Goal: Task Accomplishment & Management: Complete application form

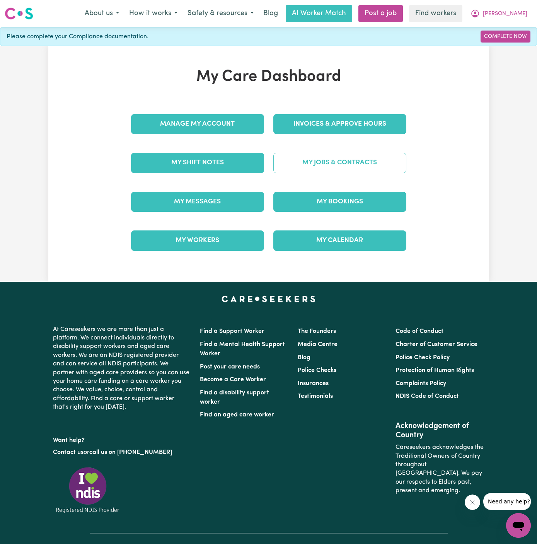
click at [337, 163] on link "My Jobs & Contracts" at bounding box center [339, 163] width 133 height 20
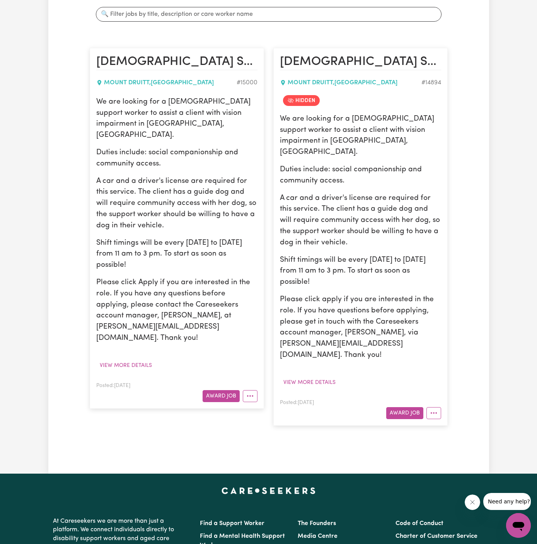
scroll to position [153, 0]
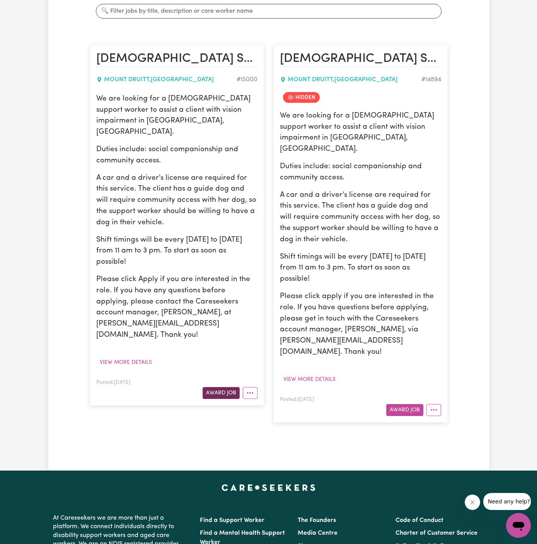
click at [225, 387] on button "Award Job" at bounding box center [221, 393] width 37 height 12
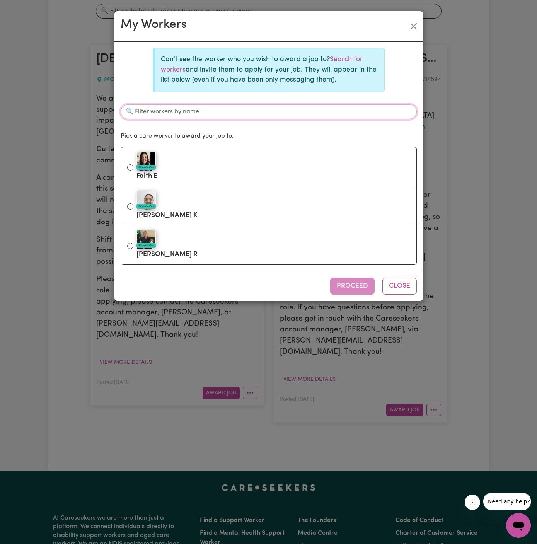
click at [328, 112] on input "Filter workers by name" at bounding box center [269, 111] width 296 height 15
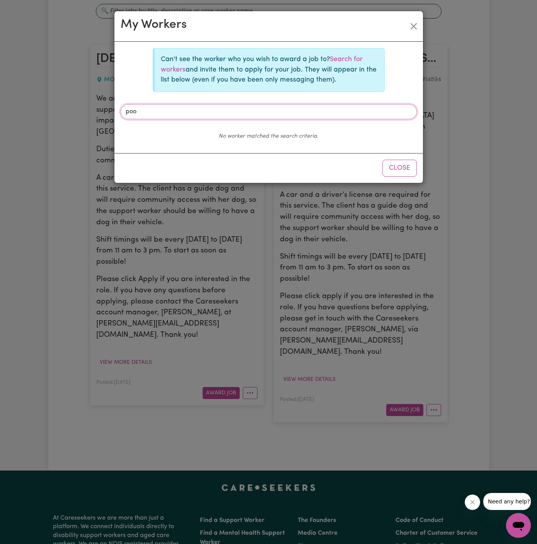
type input "poo"
click at [345, 66] on p "Can't see the worker who you wish to award a job to? Search for workers and inv…" at bounding box center [269, 70] width 217 height 31
click at [350, 63] on link "Search for workers" at bounding box center [262, 64] width 202 height 17
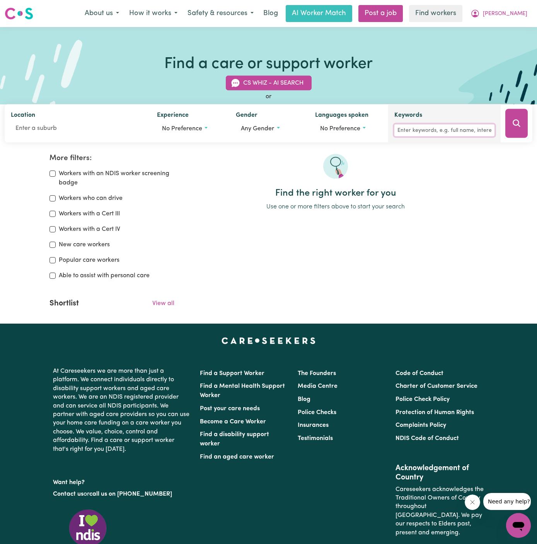
click at [433, 134] on input "Keywords" at bounding box center [444, 130] width 100 height 12
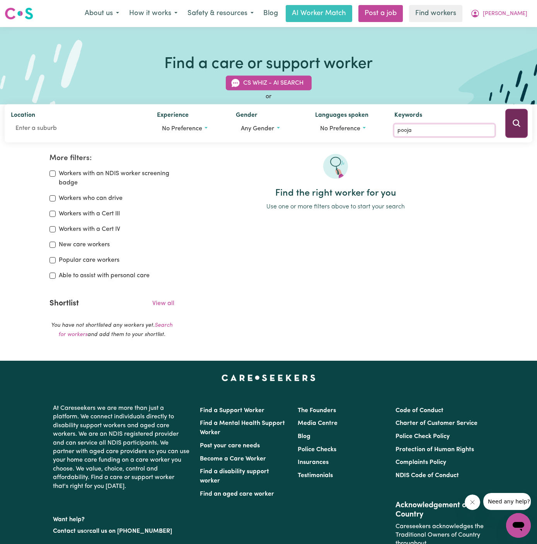
type input "pooja"
click at [518, 129] on button "Search" at bounding box center [516, 123] width 22 height 29
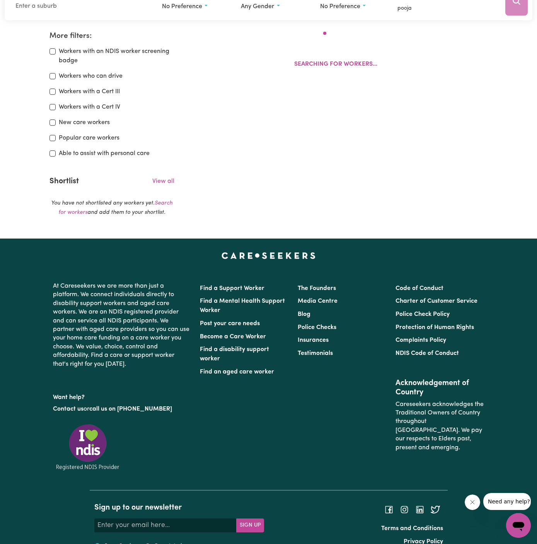
scroll to position [129, 0]
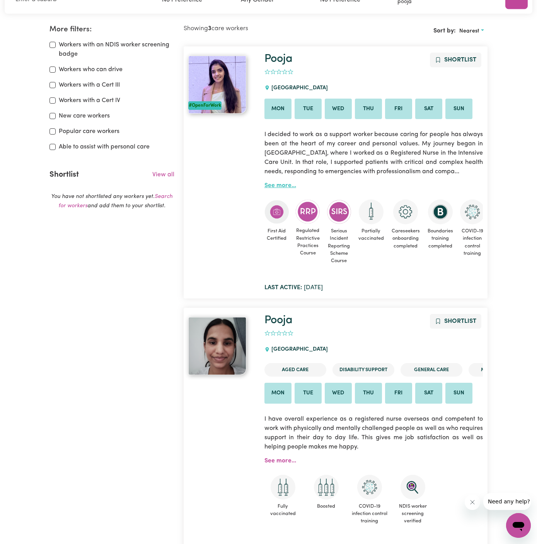
click at [278, 185] on link "See more..." at bounding box center [280, 185] width 32 height 6
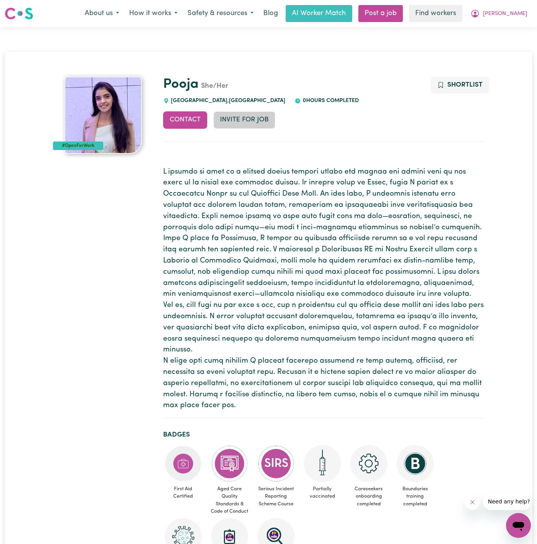
click at [245, 117] on button "Invite for Job" at bounding box center [244, 119] width 62 height 17
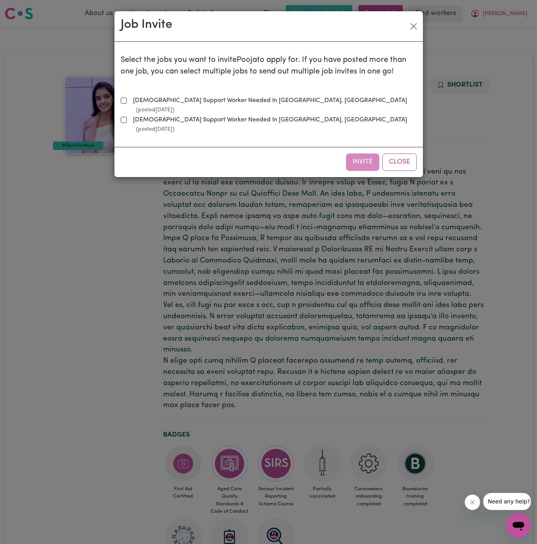
click at [184, 99] on label "Female Support Worker Needed In Mount Druitt, NSW (posted Aug 28 2025 )" at bounding box center [273, 105] width 287 height 19
click at [127, 99] on input "Female Support Worker Needed In Mount Druitt, NSW (posted Aug 28 2025 )" at bounding box center [124, 100] width 6 height 6
checkbox input "true"
click at [369, 153] on button "Invite" at bounding box center [362, 161] width 33 height 17
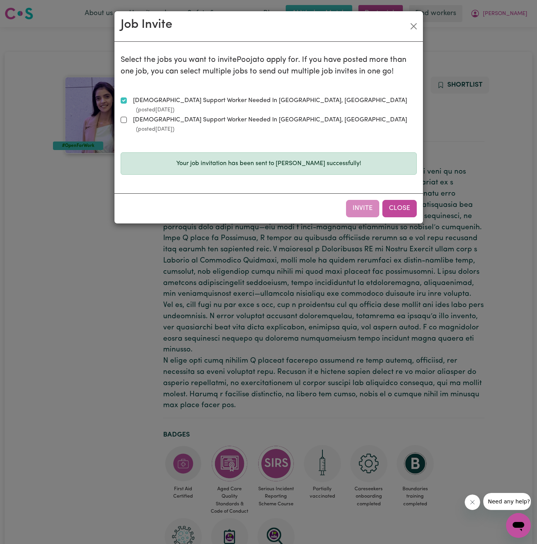
click at [405, 200] on button "Close" at bounding box center [399, 208] width 34 height 17
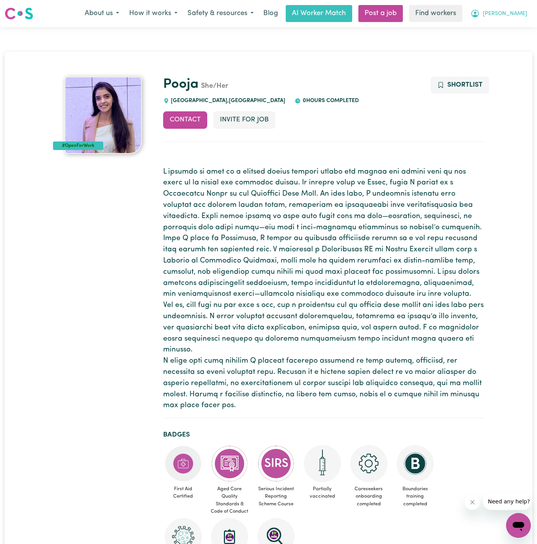
click at [519, 14] on span "Rhonda" at bounding box center [505, 14] width 44 height 9
click at [519, 24] on link "My Dashboard" at bounding box center [501, 30] width 61 height 15
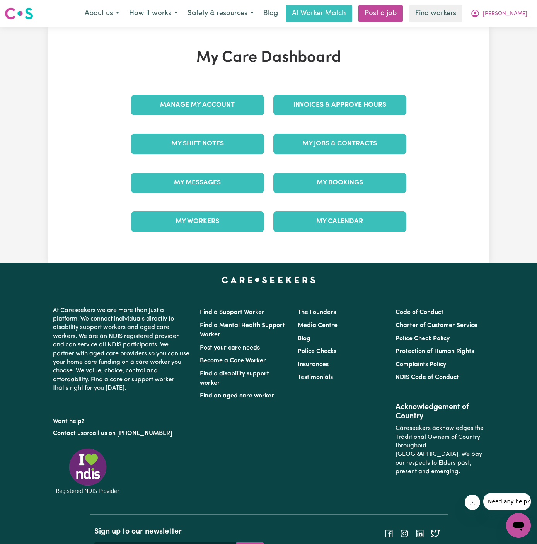
click at [360, 145] on div "My Jobs & Contracts" at bounding box center [340, 143] width 142 height 39
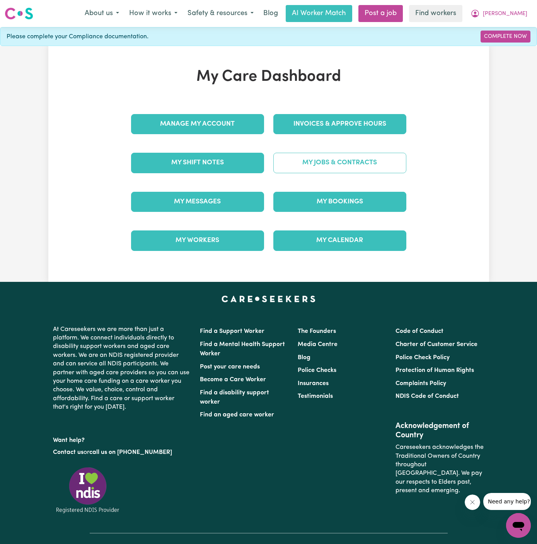
click at [356, 160] on link "My Jobs & Contracts" at bounding box center [339, 163] width 133 height 20
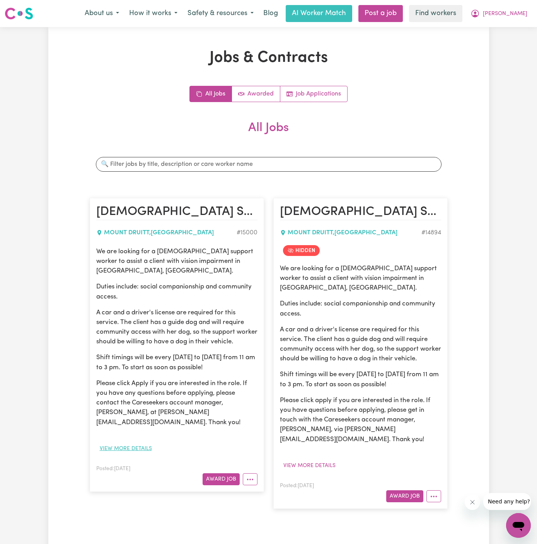
click at [137, 443] on button "View more details" at bounding box center [125, 449] width 59 height 12
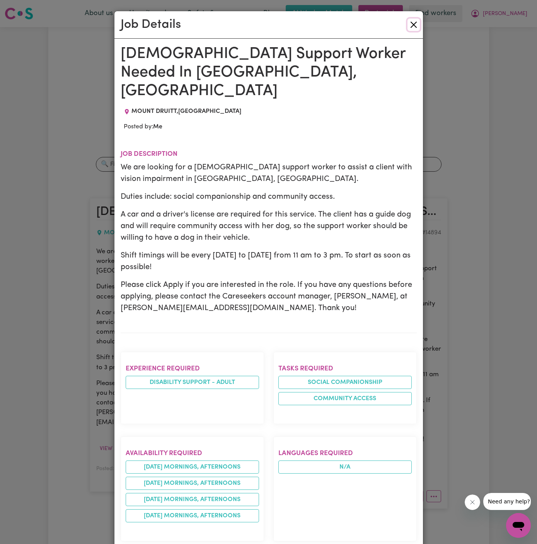
click at [414, 23] on button "Close" at bounding box center [413, 25] width 12 height 12
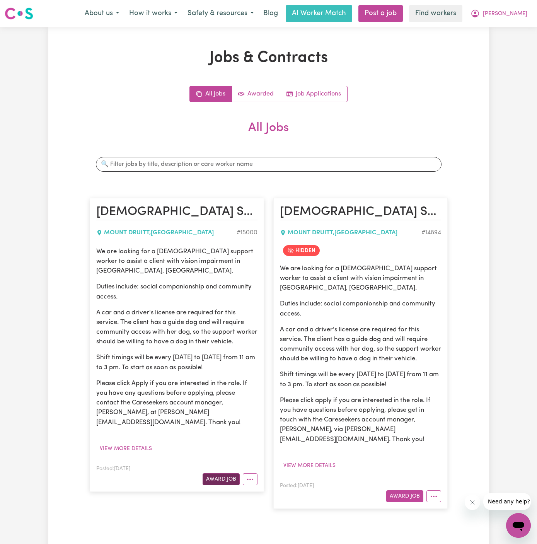
click at [221, 473] on button "Award Job" at bounding box center [221, 479] width 37 height 12
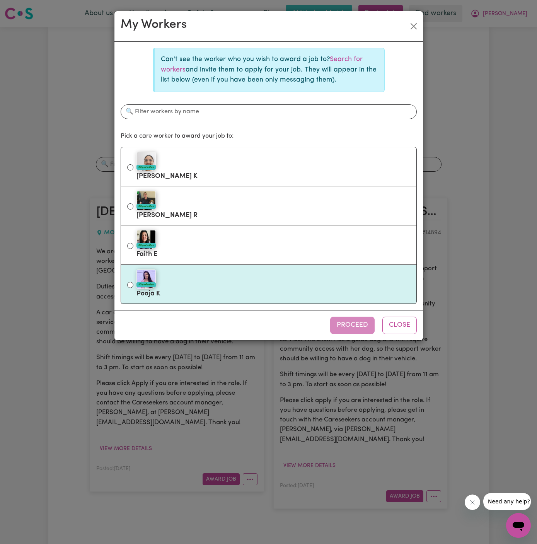
click at [221, 275] on div "#OpenForWork" at bounding box center [273, 278] width 274 height 19
click at [133, 282] on input "#OpenForWork Pooja K" at bounding box center [130, 285] width 6 height 6
radio input "true"
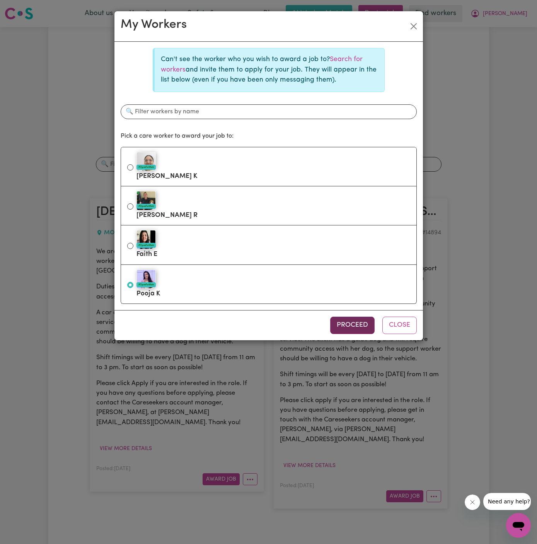
click at [343, 318] on button "Proceed" at bounding box center [352, 325] width 44 height 17
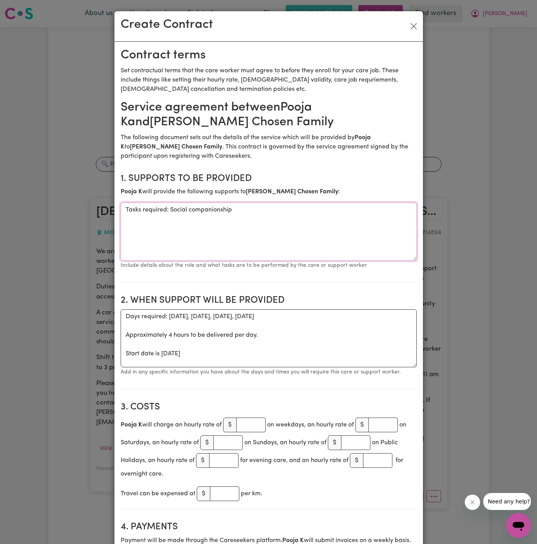
drag, startPoint x: 170, startPoint y: 211, endPoint x: 90, endPoint y: 211, distance: 80.0
click at [90, 211] on div "Create Contract Contract terms Set contractual terms that the care worker must …" at bounding box center [268, 272] width 537 height 544
click at [170, 206] on textarea "Social companionship" at bounding box center [269, 232] width 296 height 58
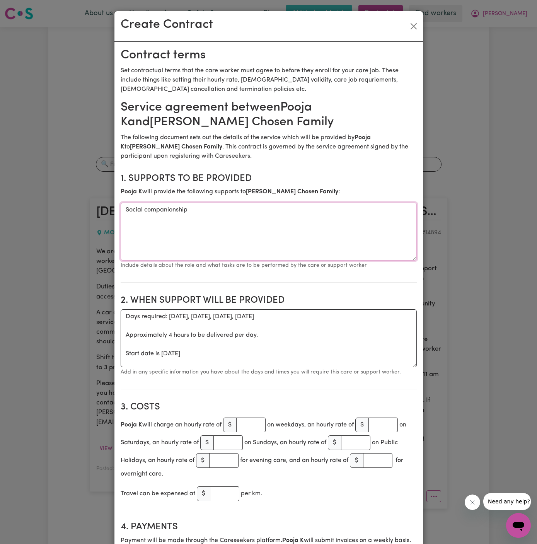
paste textarea "social companionship and community access."
type textarea "social companionship and community access."
drag, startPoint x: 121, startPoint y: 353, endPoint x: 121, endPoint y: 310, distance: 42.5
click at [121, 310] on textarea "Days required: monday, tuesday, wednesday, thursday Approximately 4 hours to be…" at bounding box center [269, 338] width 296 height 58
click at [191, 313] on textarea "Start date is Thursday 28 August 2025" at bounding box center [269, 338] width 296 height 58
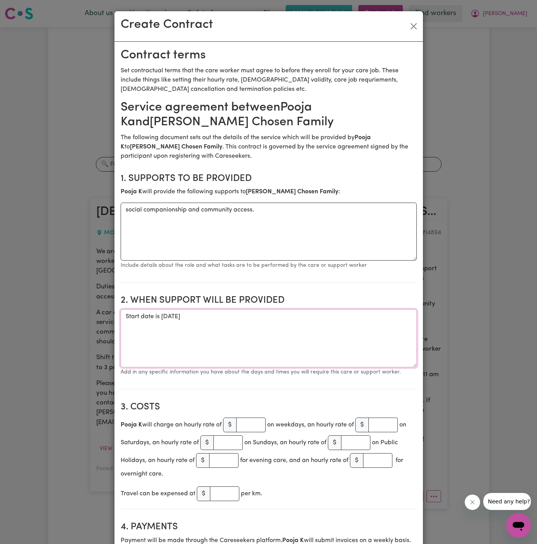
click at [191, 313] on textarea "Start date is Thursday 28 August 2025" at bounding box center [269, 338] width 296 height 58
click at [200, 314] on textarea "Start date is Thursday 25 August 2025" at bounding box center [269, 338] width 296 height 58
click at [290, 316] on textarea "Start date is Thursday 25 September 2025" at bounding box center [269, 338] width 296 height 58
type textarea "Start date is Thursday 25 September 2025 from 11 am to 3 pm"
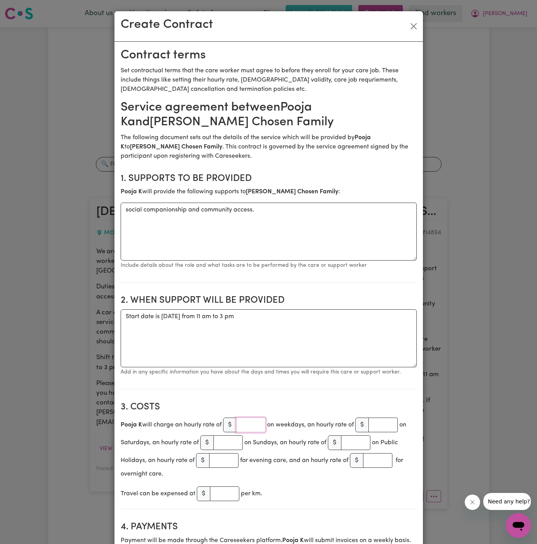
click at [252, 419] on input "number" at bounding box center [250, 424] width 29 height 15
type input "45"
click at [315, 375] on p "Add in any specific information you have about the days and times you will requ…" at bounding box center [269, 371] width 296 height 9
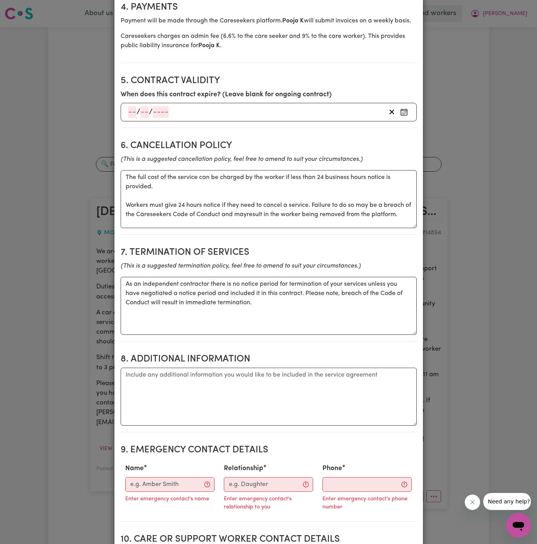
scroll to position [549, 0]
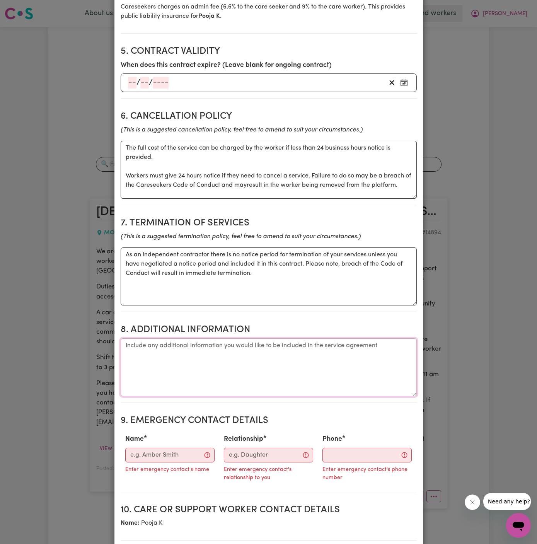
click at [283, 364] on textarea "Additional information" at bounding box center [269, 367] width 296 height 58
paste textarea "Mount Druitt, NSW"
type textarea "Mount Druitt, NSW"
click at [145, 465] on p "Enter emergency contact's name" at bounding box center [167, 469] width 84 height 9
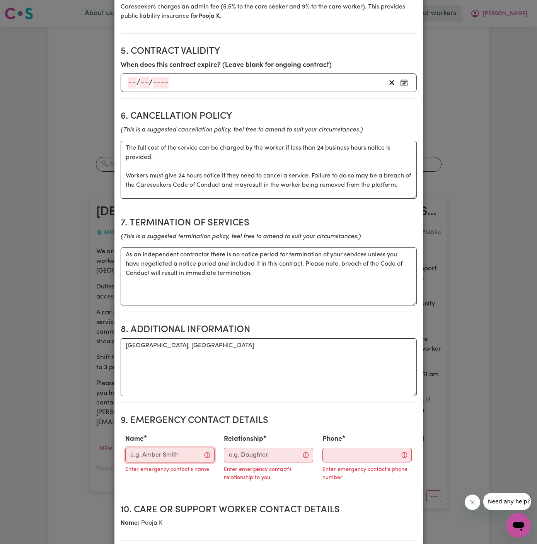
click at [169, 455] on input "Name" at bounding box center [169, 455] width 89 height 15
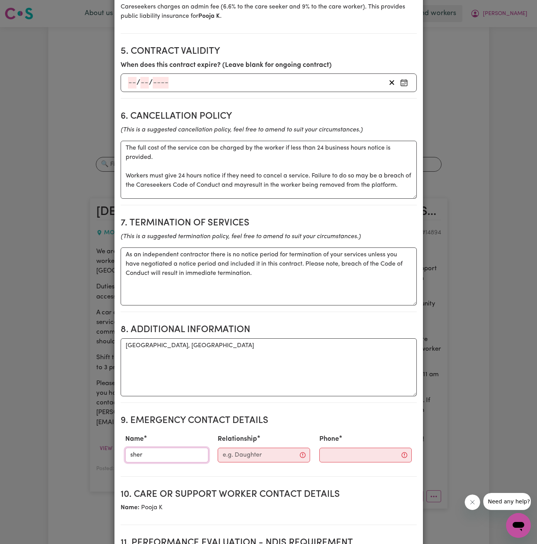
type input "Sheridan Ross"
click at [246, 453] on input "Relationship" at bounding box center [264, 455] width 92 height 15
click at [342, 450] on input "Phone" at bounding box center [359, 455] width 94 height 15
click at [253, 452] on input "Director" at bounding box center [261, 455] width 84 height 15
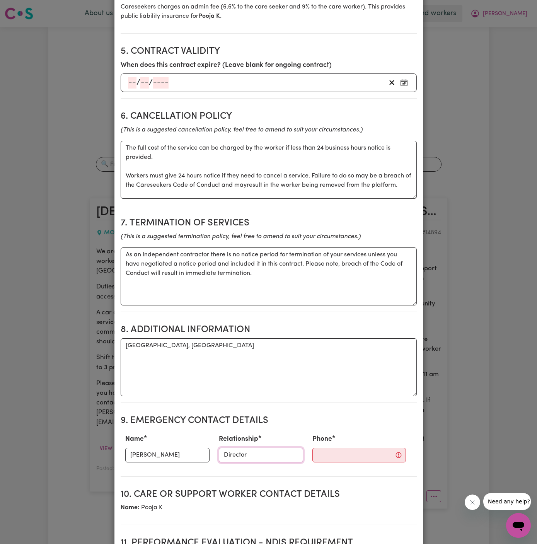
click at [253, 452] on input "Director" at bounding box center [261, 455] width 84 height 15
type input "Operations Manager - Chosen Family"
click at [312, 460] on div "Phone" at bounding box center [359, 448] width 103 height 34
click at [325, 454] on input "Phone" at bounding box center [359, 455] width 94 height 15
paste input "(02) 4713 1801"
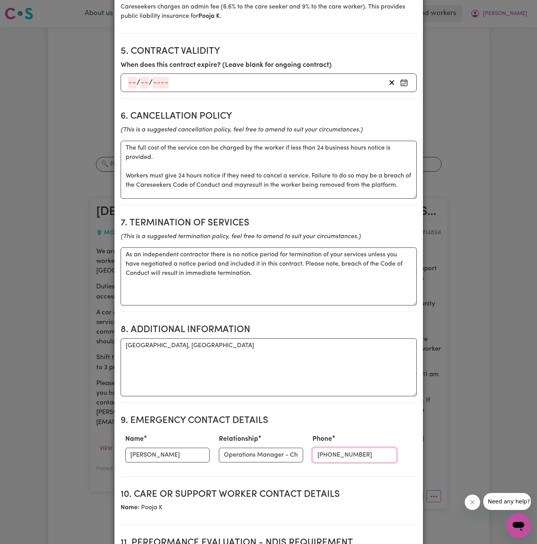
type input "(02) 4713 1801"
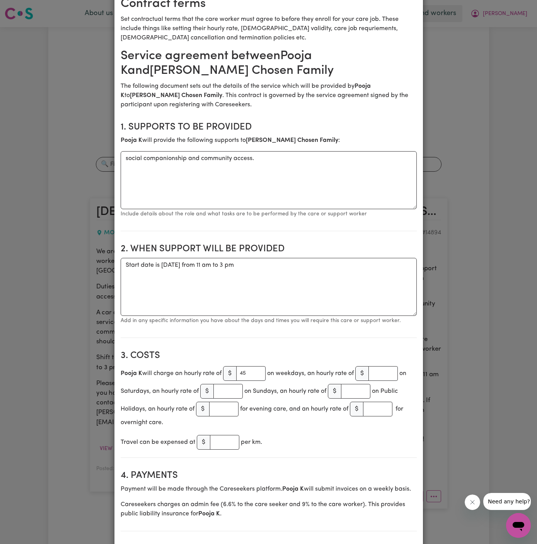
scroll to position [0, 0]
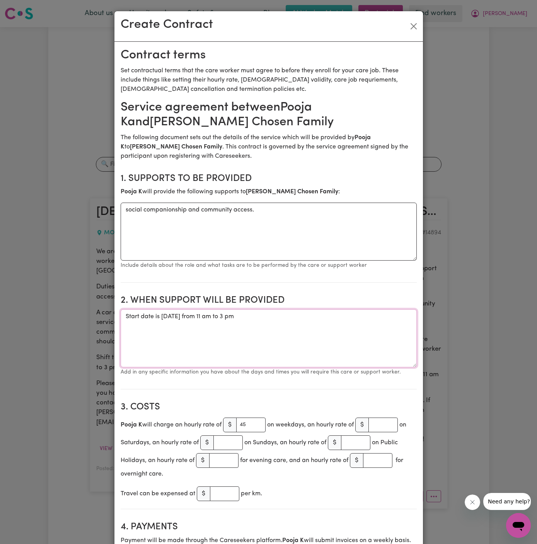
click at [324, 318] on textarea "Start date is Thursday 25 September 2025 from 11 am to 3 pm" at bounding box center [269, 338] width 296 height 58
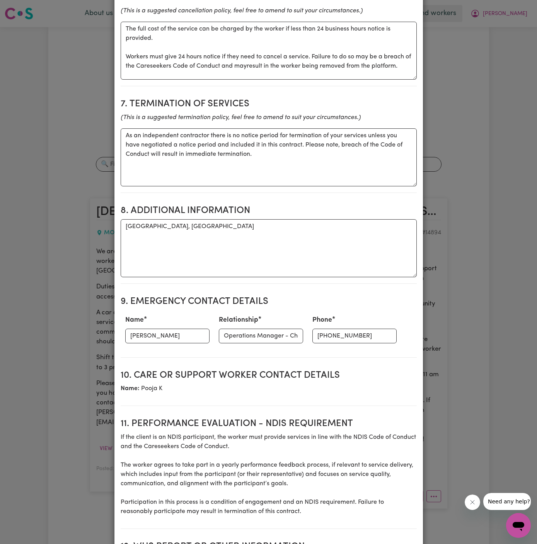
scroll to position [802, 0]
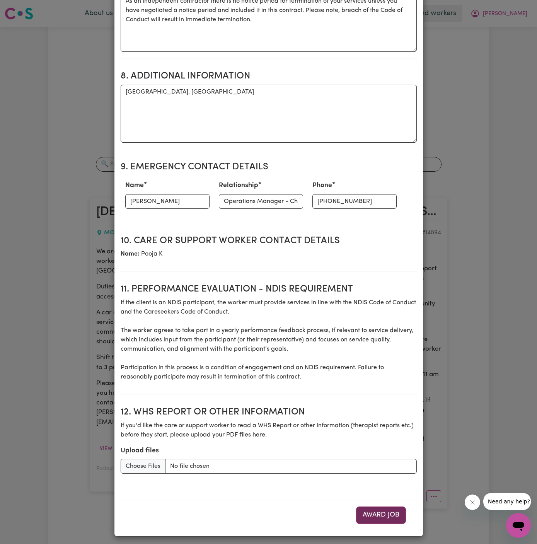
type textarea "Start date is Thursday 25 September 2025 from 11 am to 3 pm Monthly Thursday fr…"
click at [381, 509] on button "Award Job" at bounding box center [381, 514] width 50 height 17
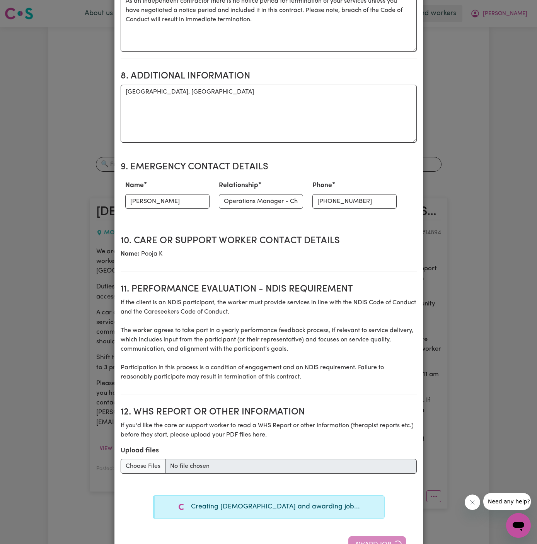
type textarea "Tasks required: Social companionship"
type textarea "Days required: monday, tuesday, wednesday, thursday Approximately 4 hours to be…"
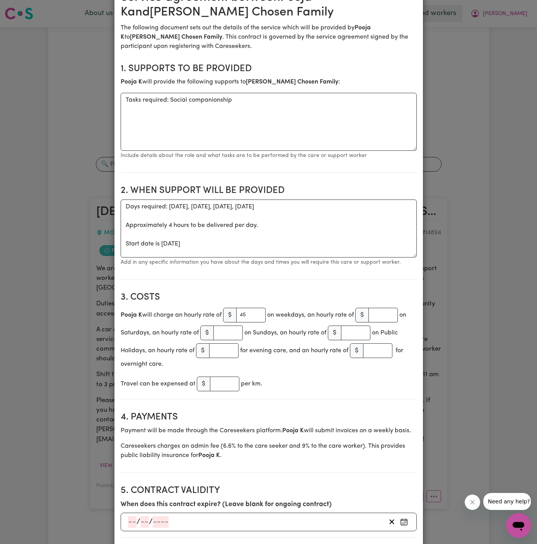
scroll to position [0, 0]
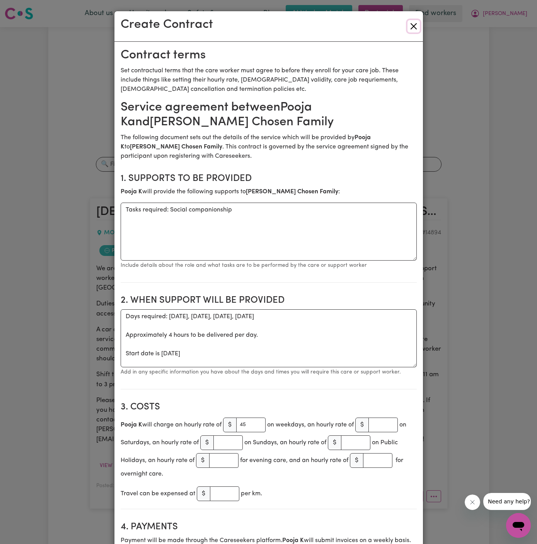
click at [413, 24] on button "Close" at bounding box center [413, 26] width 12 height 12
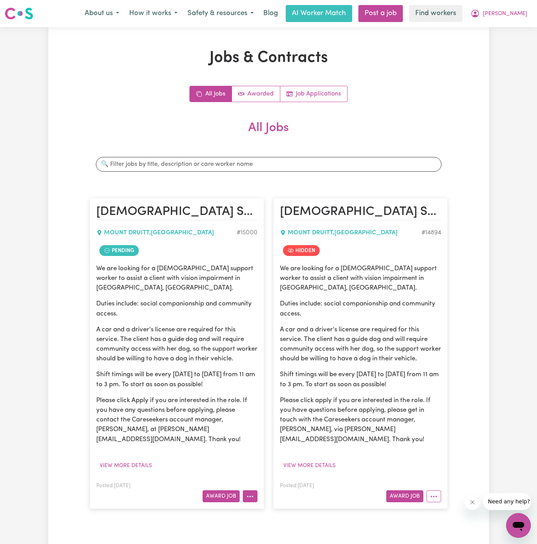
click at [249, 492] on icon "More options" at bounding box center [250, 496] width 8 height 8
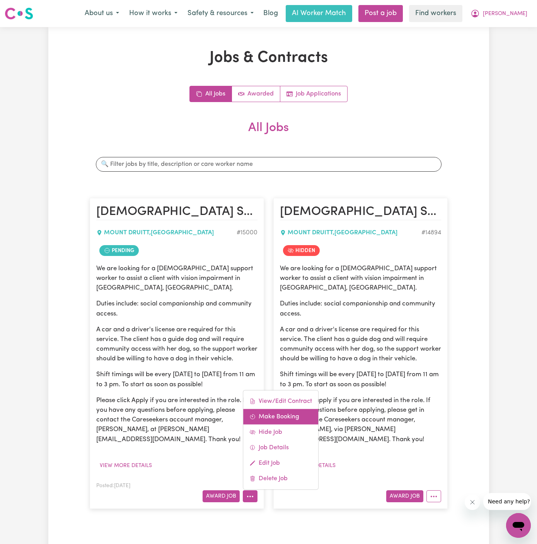
click at [284, 409] on link "Make Booking" at bounding box center [280, 416] width 75 height 15
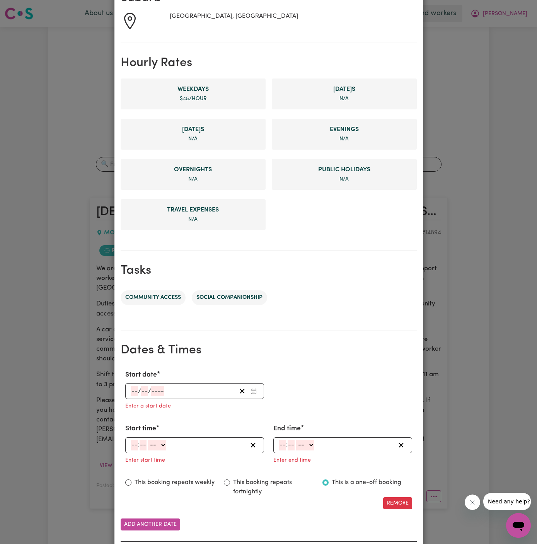
scroll to position [177, 0]
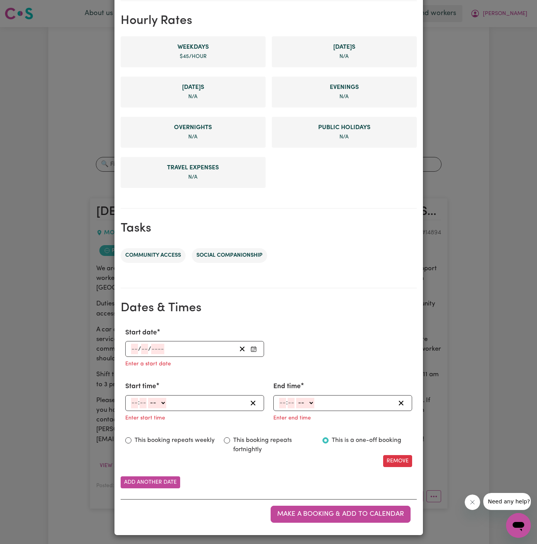
click at [129, 346] on div "/ /" at bounding box center [194, 349] width 139 height 16
click at [135, 348] on input "number" at bounding box center [134, 349] width 7 height 10
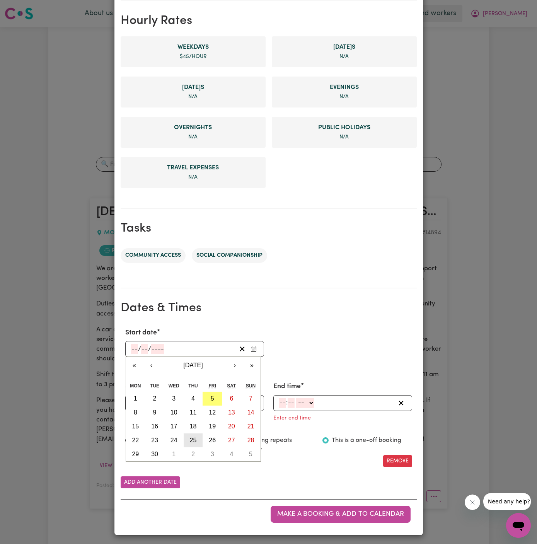
click at [189, 440] on button "25" at bounding box center [193, 440] width 19 height 14
type input "2025-09-25"
type input "25"
type input "9"
type input "2025"
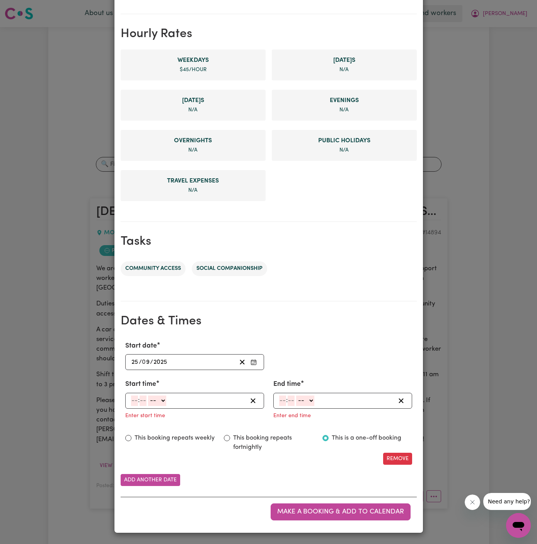
scroll to position [162, 0]
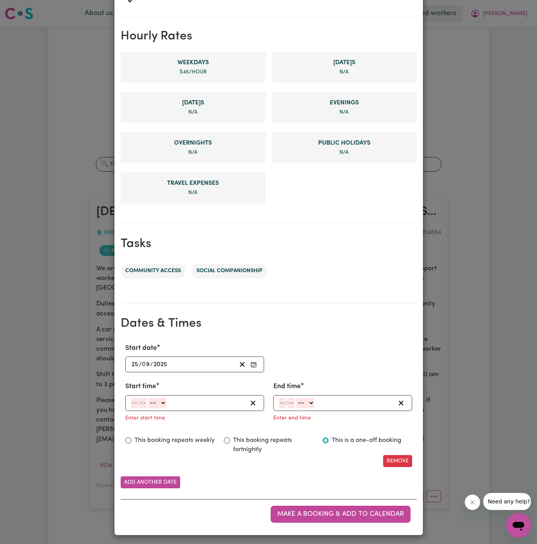
click at [133, 402] on input "number" at bounding box center [134, 403] width 7 height 10
type input "11"
type input "00"
click at [164, 400] on select "-- AM PM" at bounding box center [157, 403] width 18 height 10
select select "am"
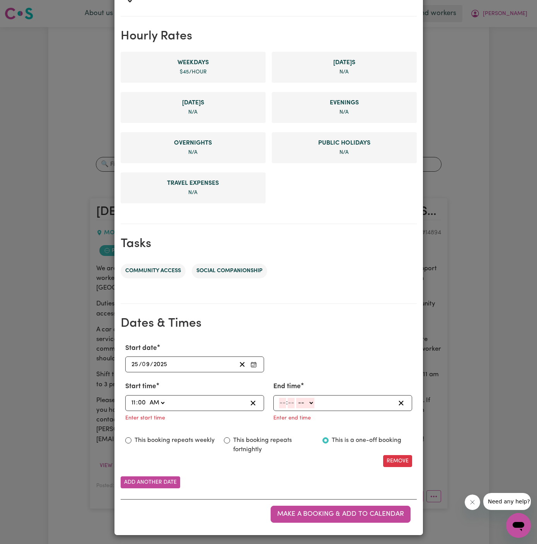
click at [148, 398] on select "-- AM PM" at bounding box center [157, 403] width 18 height 10
type input "11:00"
type input "0"
click at [284, 399] on input "number" at bounding box center [282, 403] width 7 height 10
type input "3"
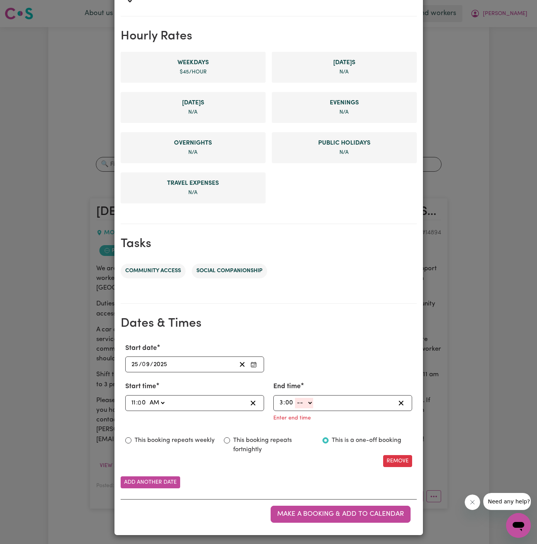
type input "00"
click at [303, 404] on select "-- AM PM" at bounding box center [304, 403] width 18 height 10
select select "pm"
click at [295, 408] on select "-- AM PM" at bounding box center [304, 403] width 18 height 10
type input "15:00"
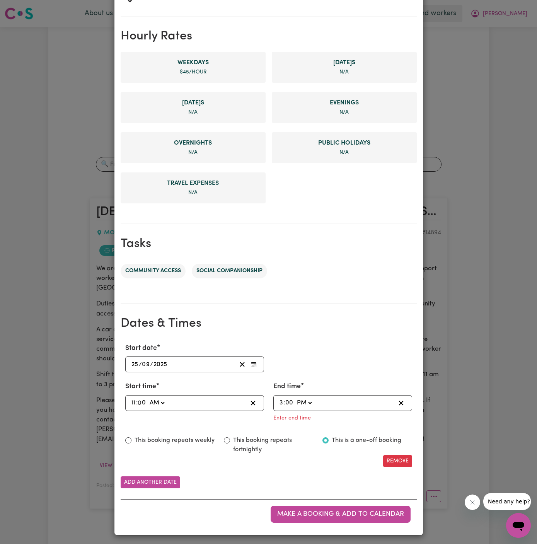
type input "0"
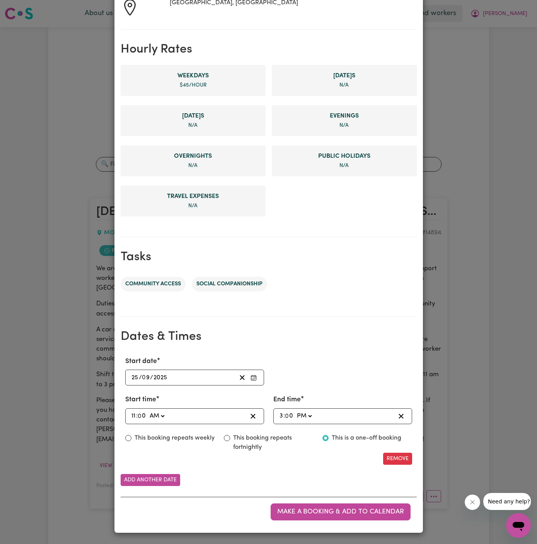
scroll to position [146, 0]
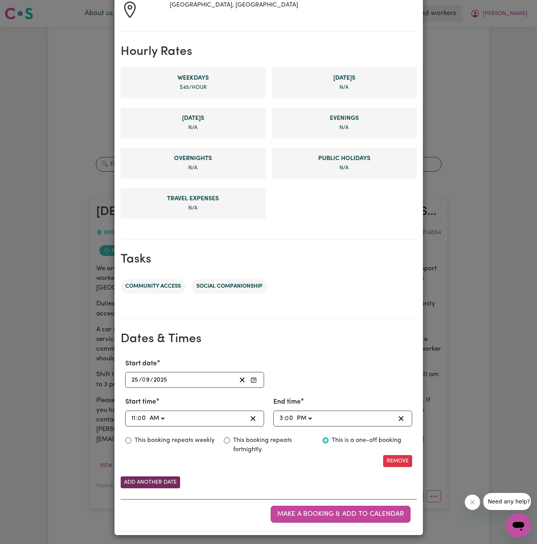
click at [176, 480] on button "Add another date" at bounding box center [151, 482] width 60 height 12
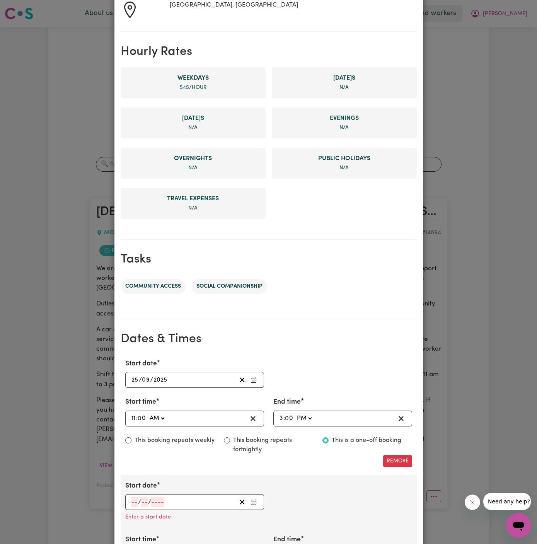
scroll to position [298, 0]
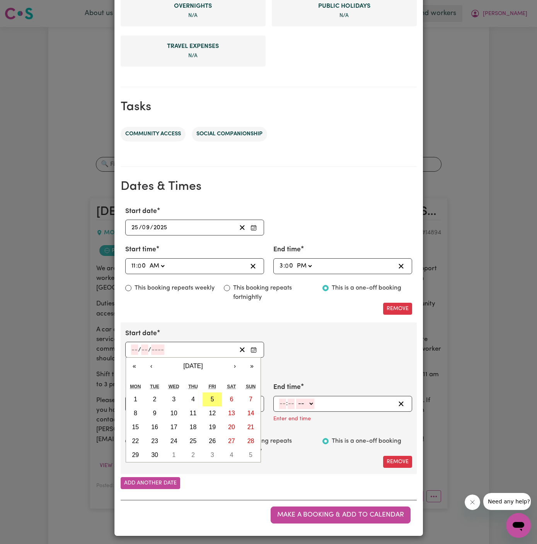
click at [131, 347] on input "number" at bounding box center [134, 349] width 7 height 10
click at [237, 363] on button "›" at bounding box center [235, 366] width 17 height 17
click at [190, 451] on abbr "30" at bounding box center [193, 454] width 7 height 7
type input "2025-10-30"
type input "30"
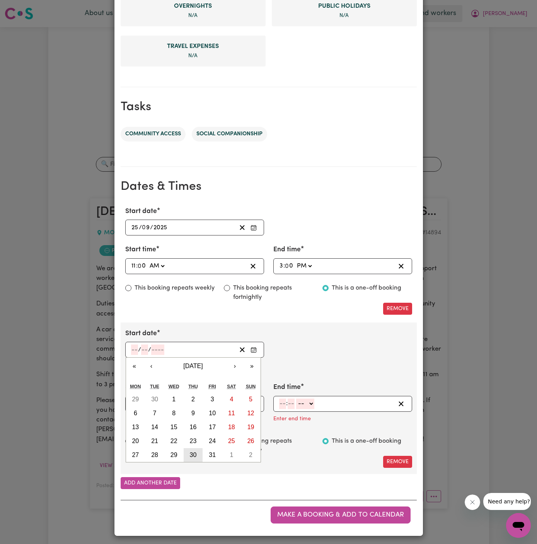
type input "10"
type input "2025"
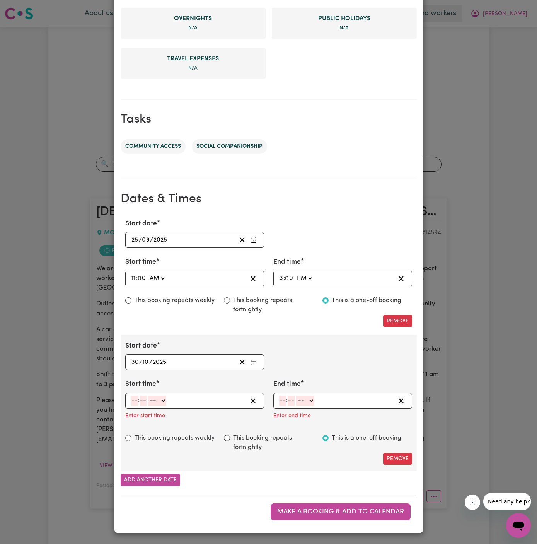
scroll to position [283, 0]
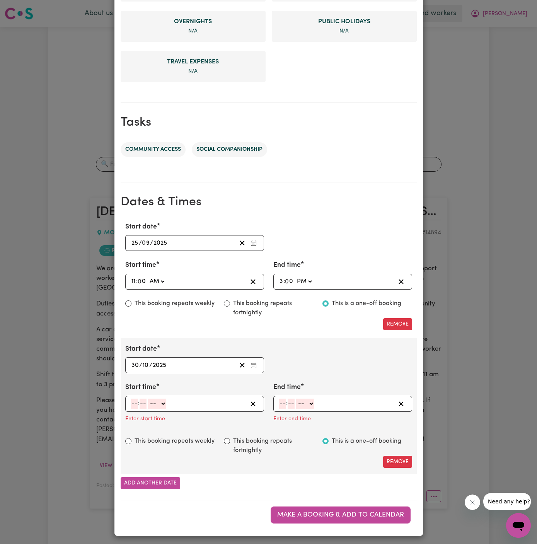
click at [133, 399] on input "number" at bounding box center [134, 404] width 7 height 10
type input "11"
type input "00"
click at [165, 402] on select "-- AM PM" at bounding box center [157, 404] width 18 height 10
click at [148, 399] on select "-- AM PM" at bounding box center [157, 404] width 18 height 10
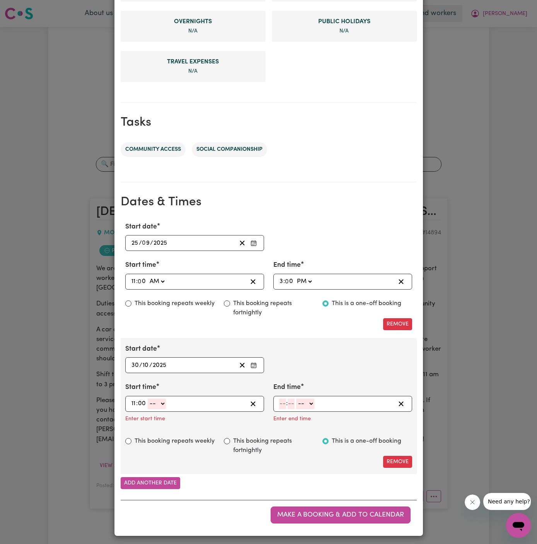
click at [162, 401] on select "-- AM PM" at bounding box center [157, 404] width 18 height 10
select select "am"
click at [148, 399] on select "-- AM PM" at bounding box center [157, 404] width 18 height 10
type input "11:00"
type input "0"
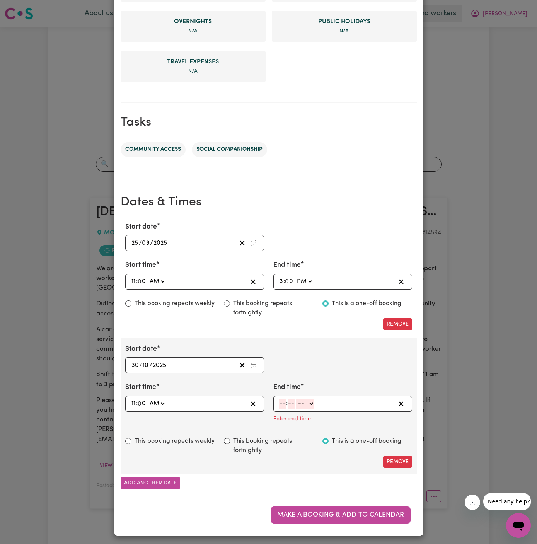
click at [283, 402] on input "number" at bounding box center [282, 404] width 7 height 10
type input "3"
type input "00"
click at [307, 403] on select "-- AM PM" at bounding box center [304, 404] width 18 height 10
select select "pm"
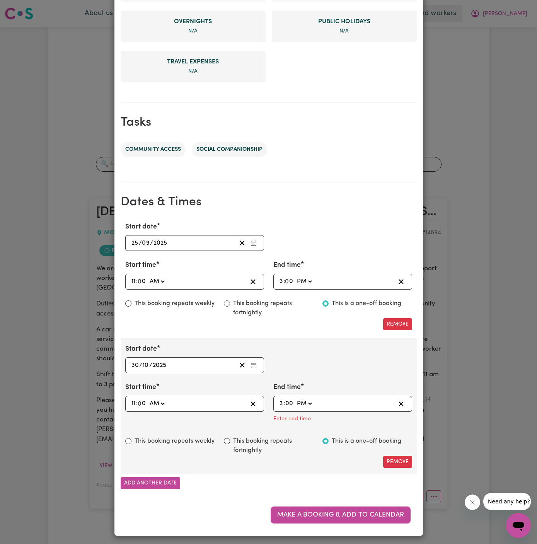
click at [295, 409] on select "-- AM PM" at bounding box center [304, 404] width 18 height 10
type input "15:00"
type input "0"
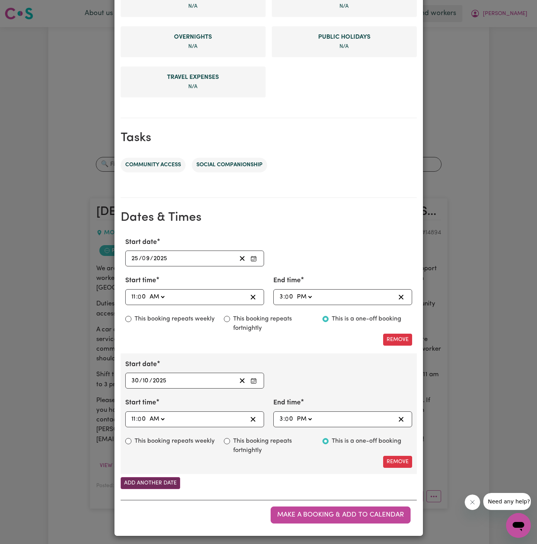
click at [162, 480] on button "Add another date" at bounding box center [151, 483] width 60 height 12
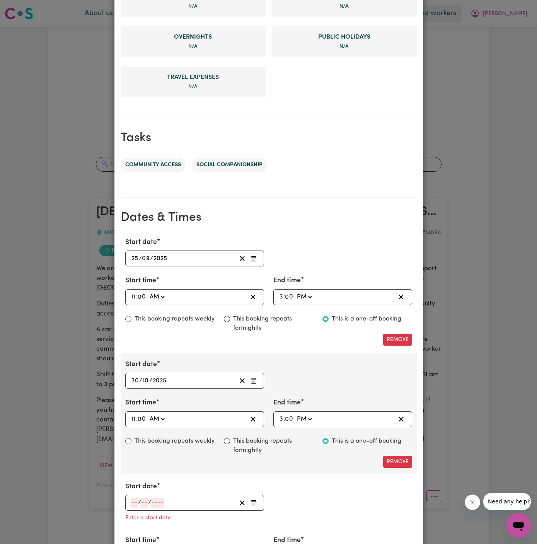
scroll to position [420, 0]
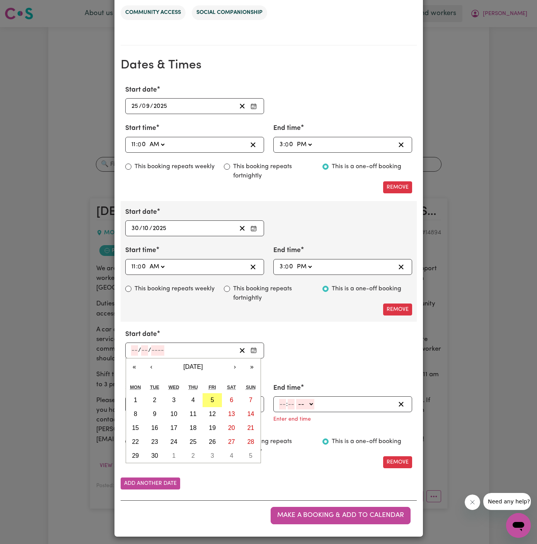
click at [131, 345] on input "number" at bounding box center [134, 350] width 7 height 10
click at [232, 365] on button "›" at bounding box center [235, 366] width 17 height 17
click at [192, 453] on abbr "27" at bounding box center [193, 455] width 7 height 7
type input "2025-11-27"
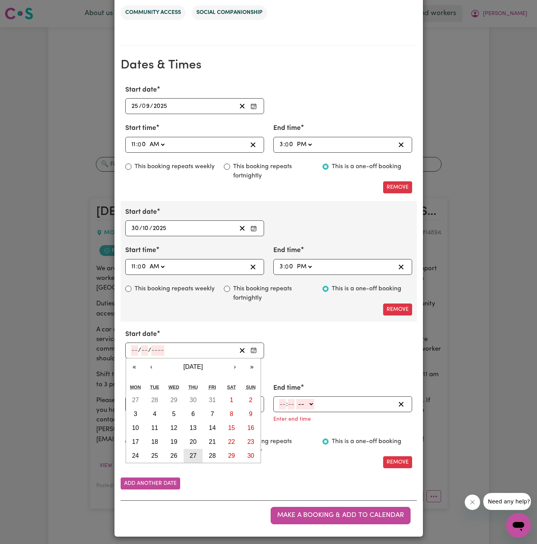
type input "27"
type input "11"
type input "2025"
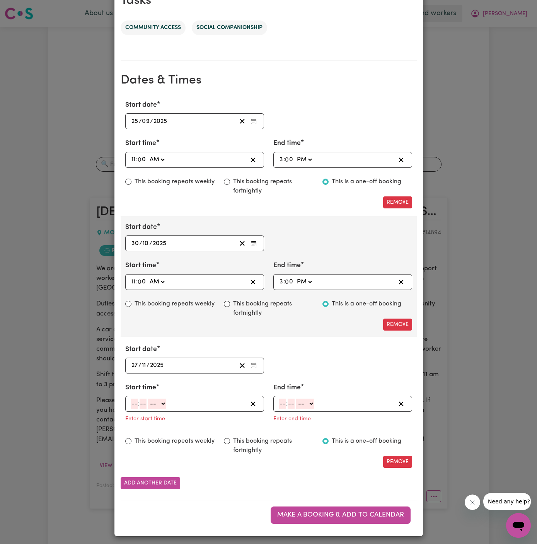
click at [130, 400] on div ": -- AM PM" at bounding box center [188, 404] width 117 height 10
type input "11"
type input "00"
click at [163, 403] on select "-- AM PM" at bounding box center [157, 404] width 18 height 10
select select "am"
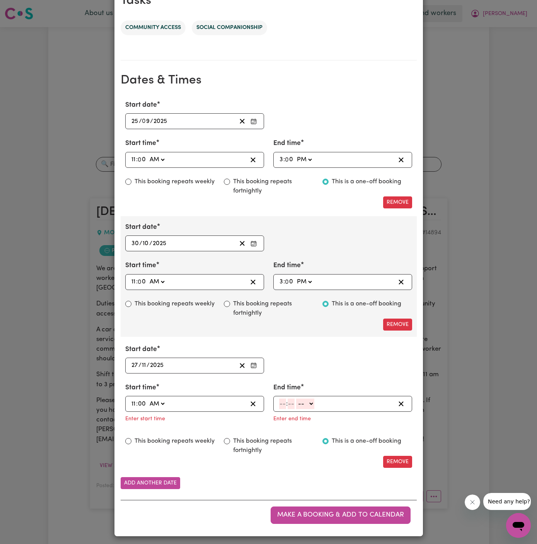
click at [148, 399] on select "-- AM PM" at bounding box center [157, 404] width 18 height 10
type input "11:00"
type input "0"
click at [279, 400] on input "number" at bounding box center [282, 404] width 7 height 10
type input "3"
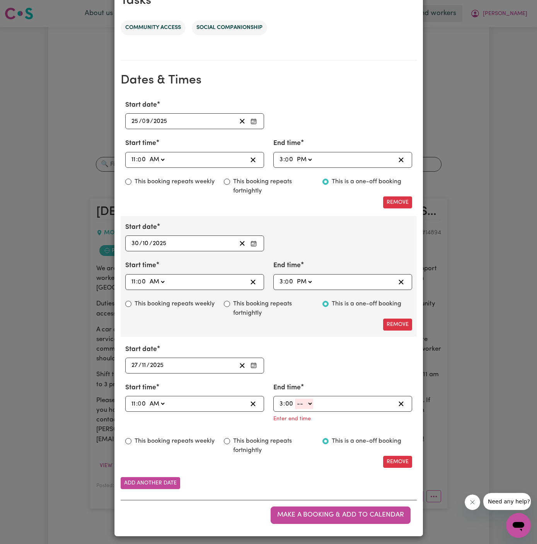
type input "00"
click at [307, 401] on select "-- AM PM" at bounding box center [304, 404] width 18 height 10
select select "pm"
click at [295, 409] on select "-- AM PM" at bounding box center [304, 404] width 18 height 10
type input "15:00"
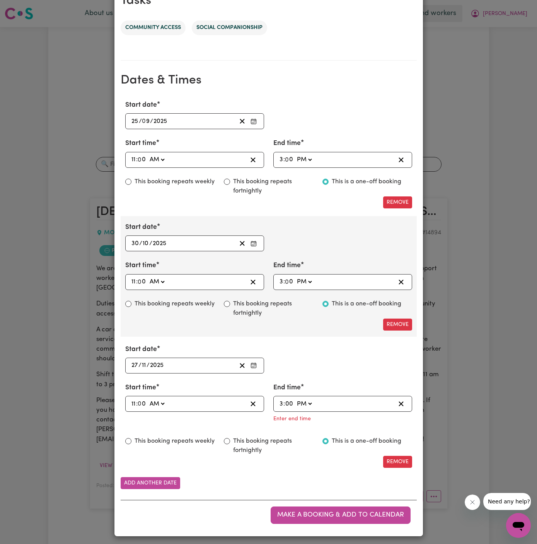
type input "0"
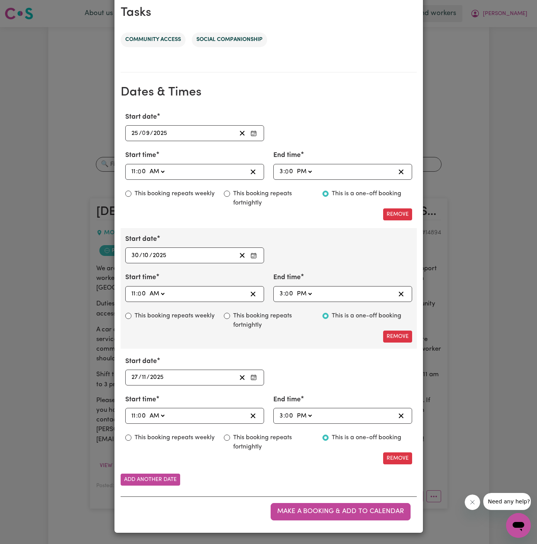
scroll to position [389, 0]
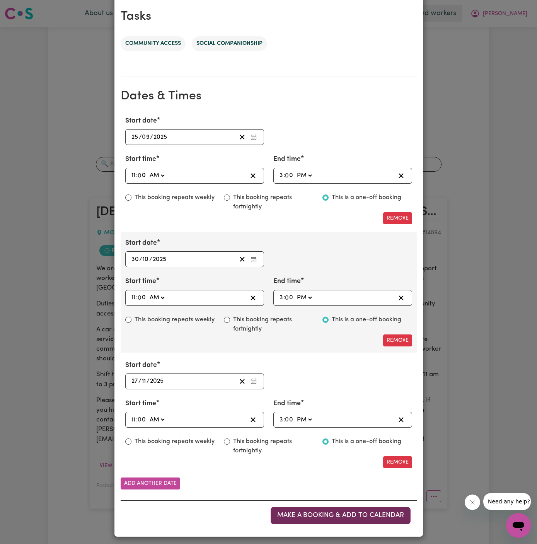
click at [341, 512] on span "Make a booking & add to calendar" at bounding box center [340, 515] width 127 height 7
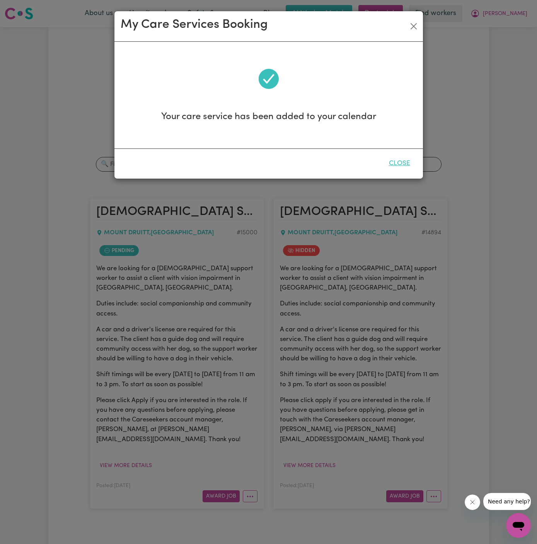
click at [398, 165] on button "Close" at bounding box center [399, 163] width 34 height 17
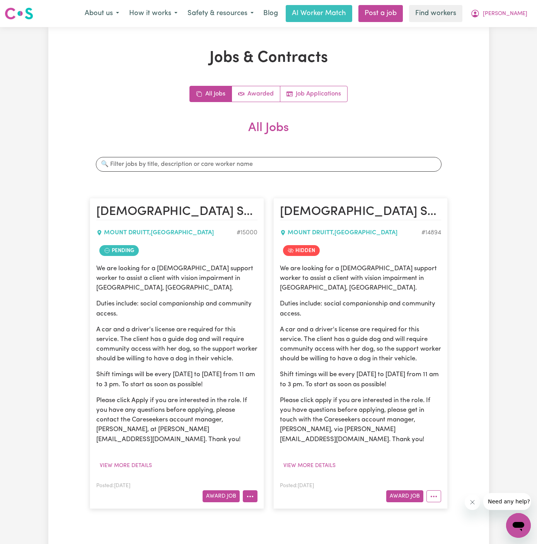
click at [252, 490] on button "More options" at bounding box center [250, 496] width 15 height 12
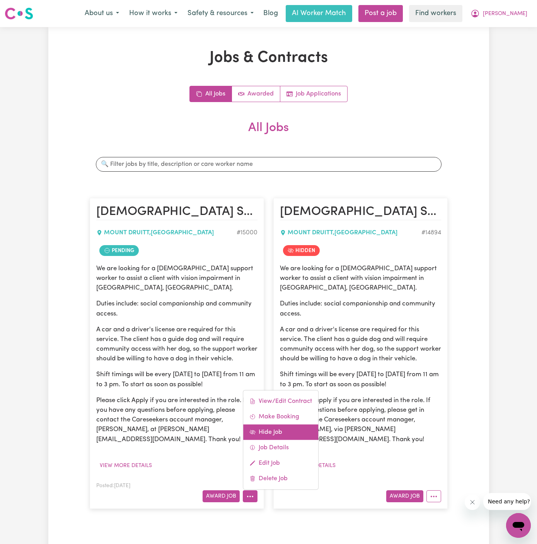
click at [292, 424] on link "Hide Job" at bounding box center [280, 431] width 75 height 15
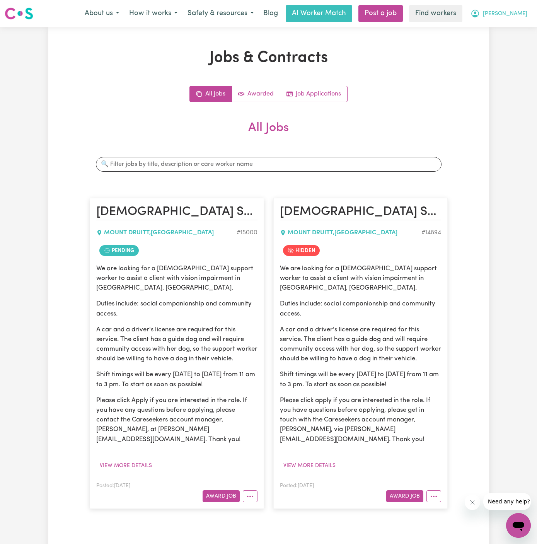
click at [510, 15] on span "Rhonda" at bounding box center [505, 14] width 44 height 9
